Goal: Find specific page/section: Find specific page/section

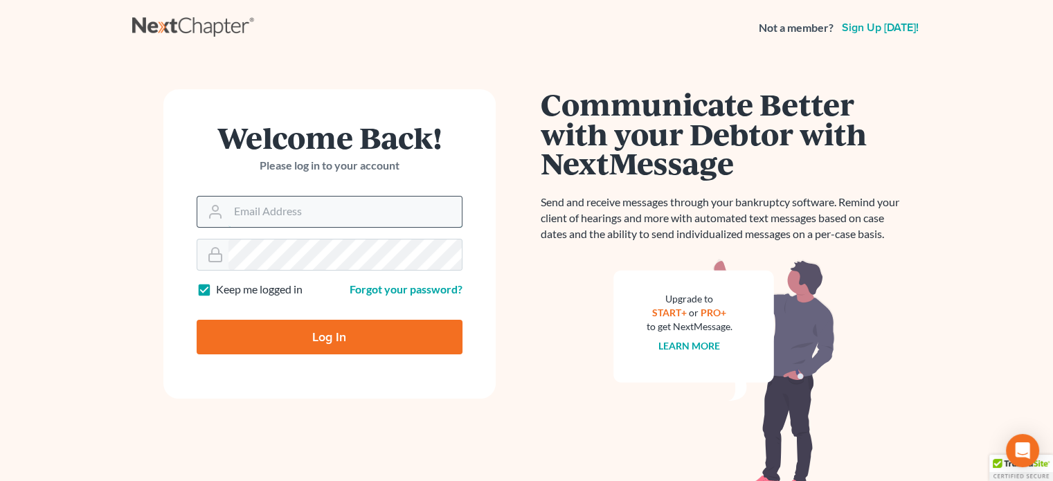
click at [275, 197] on input "Email Address" at bounding box center [345, 212] width 233 height 30
type input "[EMAIL_ADDRESS][DOMAIN_NAME]"
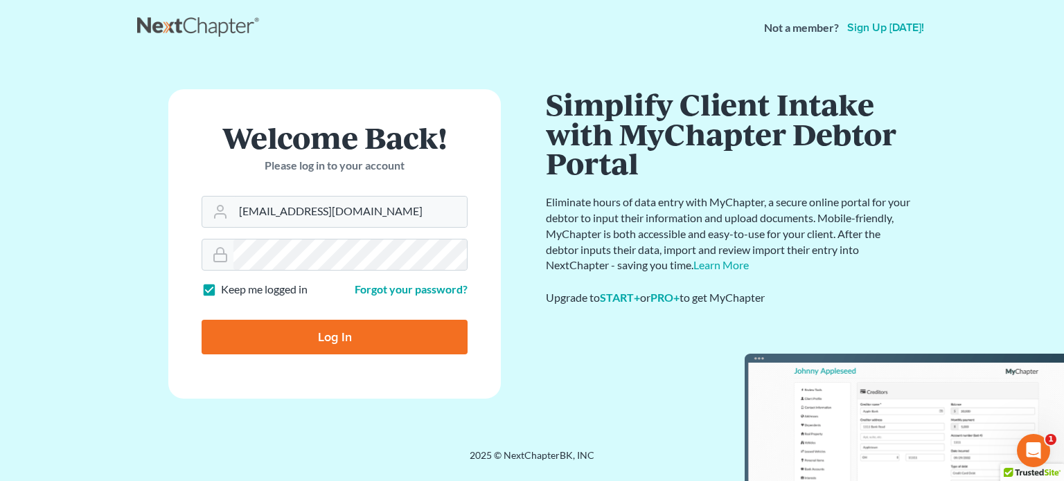
click at [307, 339] on input "Log In" at bounding box center [335, 337] width 266 height 35
type input "Thinking..."
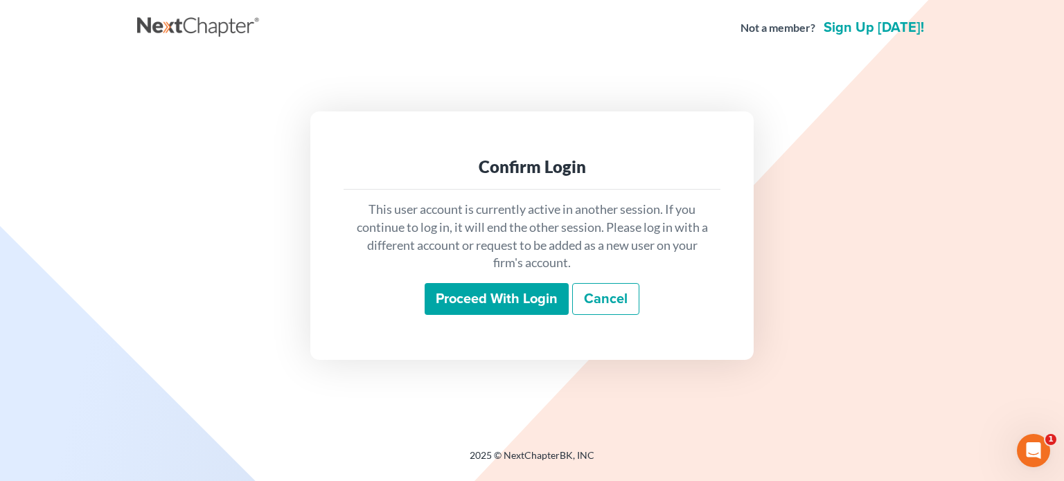
click at [490, 299] on input "Proceed with login" at bounding box center [497, 299] width 144 height 32
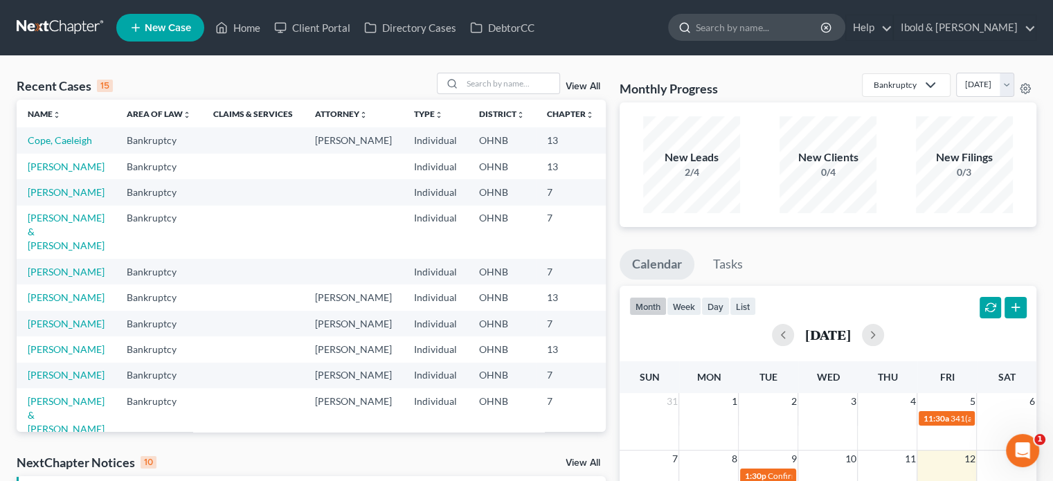
click at [691, 21] on icon at bounding box center [685, 27] width 12 height 12
click at [748, 37] on input "search" at bounding box center [759, 28] width 127 height 26
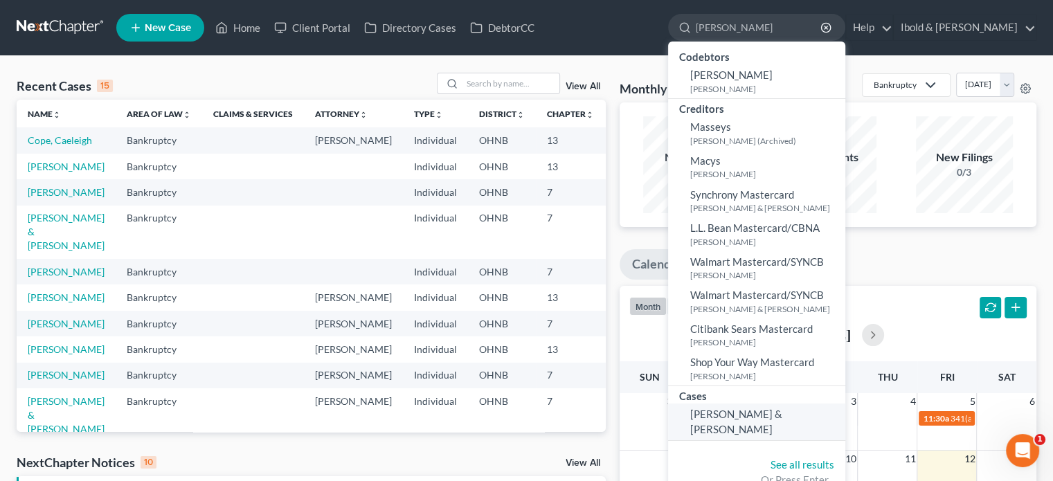
type input "[PERSON_NAME]"
click at [783, 410] on span "[PERSON_NAME] & [PERSON_NAME]" at bounding box center [736, 421] width 92 height 27
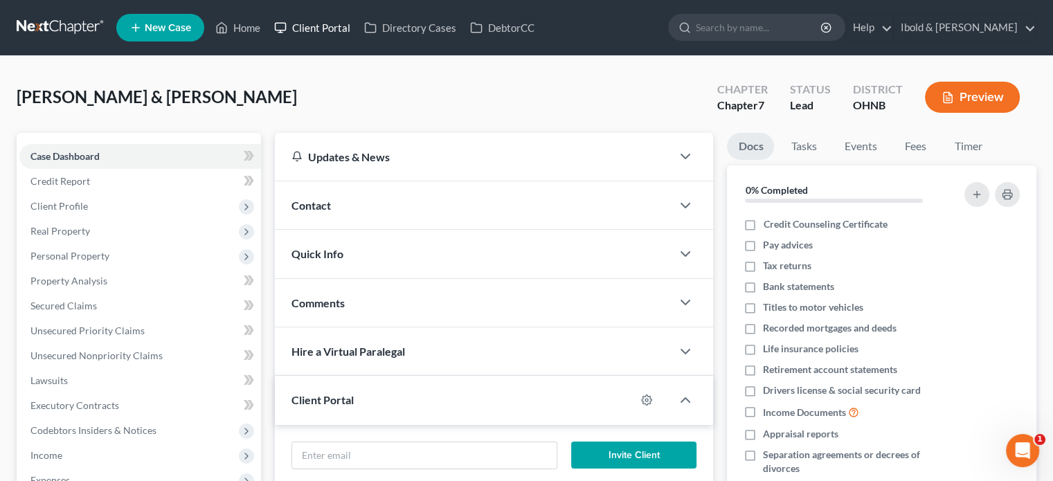
click at [333, 24] on link "Client Portal" at bounding box center [312, 27] width 90 height 25
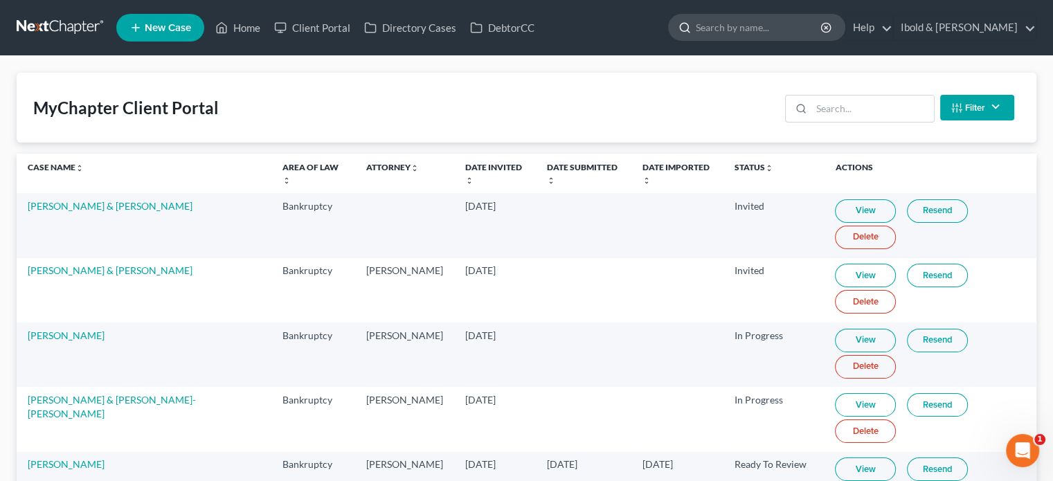
click at [776, 28] on input "search" at bounding box center [759, 28] width 127 height 26
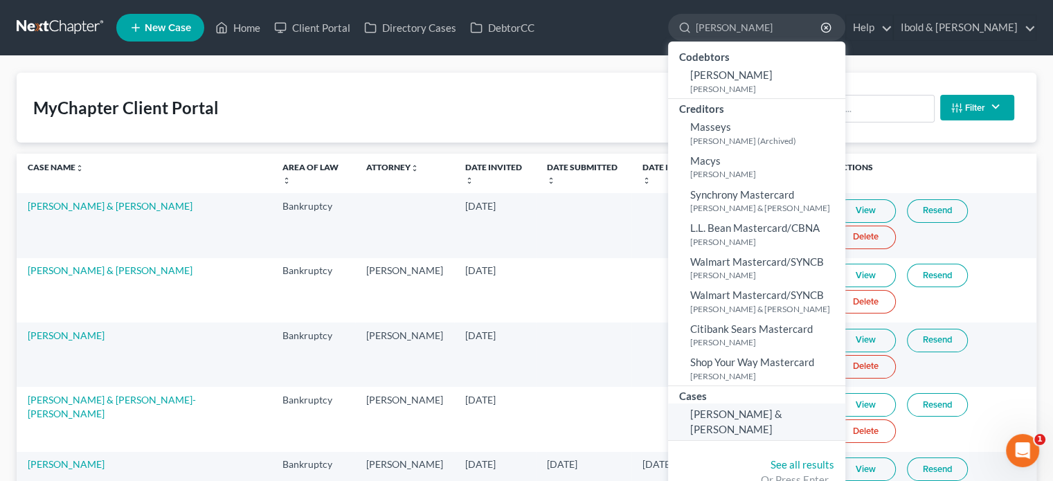
type input "mason"
click at [783, 409] on span "Mason, Valerie & Todd" at bounding box center [736, 421] width 92 height 27
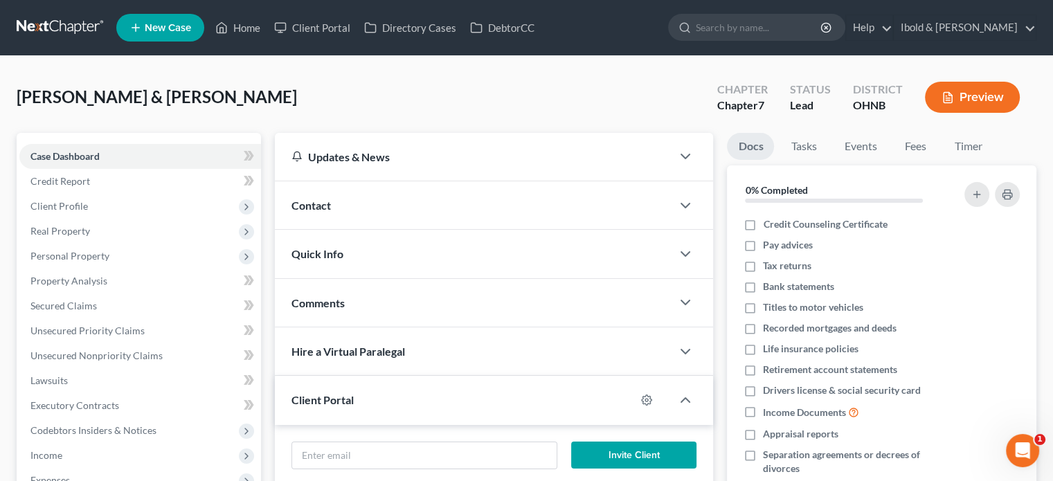
click at [316, 15] on li "Client Portal" at bounding box center [312, 27] width 90 height 25
click at [312, 26] on link "Client Portal" at bounding box center [312, 27] width 90 height 25
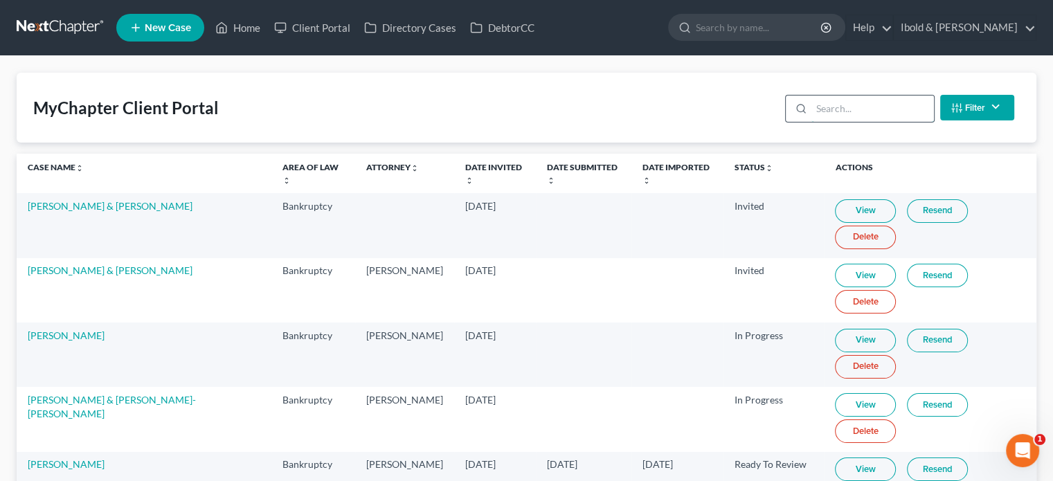
click at [835, 100] on input "search" at bounding box center [873, 109] width 123 height 26
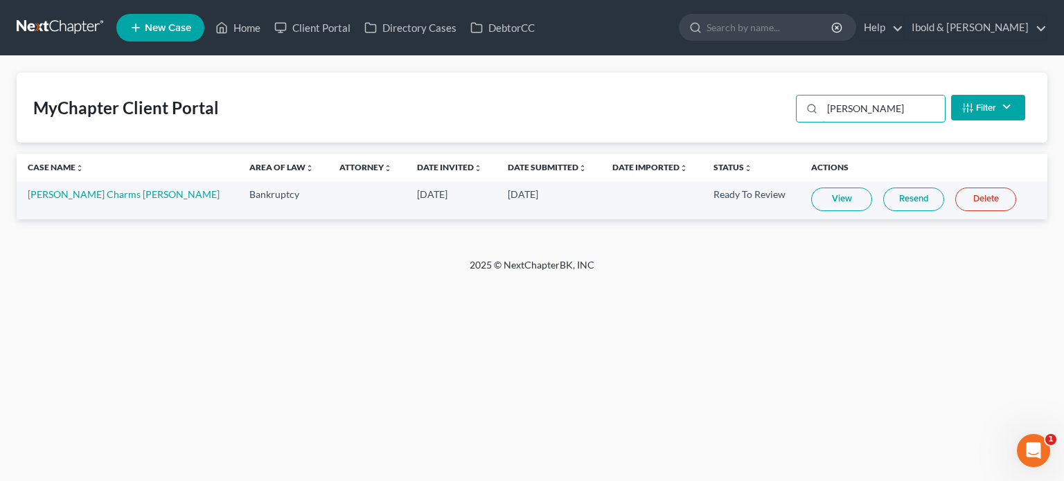
type input "mason"
click at [817, 199] on link "View" at bounding box center [841, 200] width 61 height 24
